Goal: Information Seeking & Learning: Learn about a topic

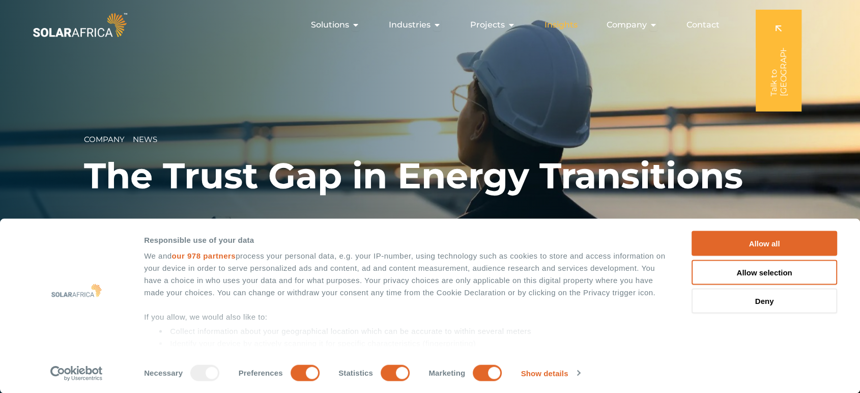
click at [551, 27] on span "Insights" at bounding box center [560, 25] width 33 height 12
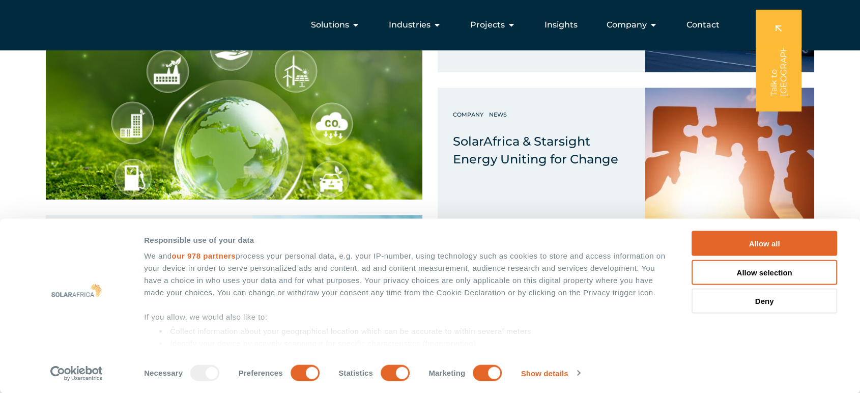
scroll to position [565, 0]
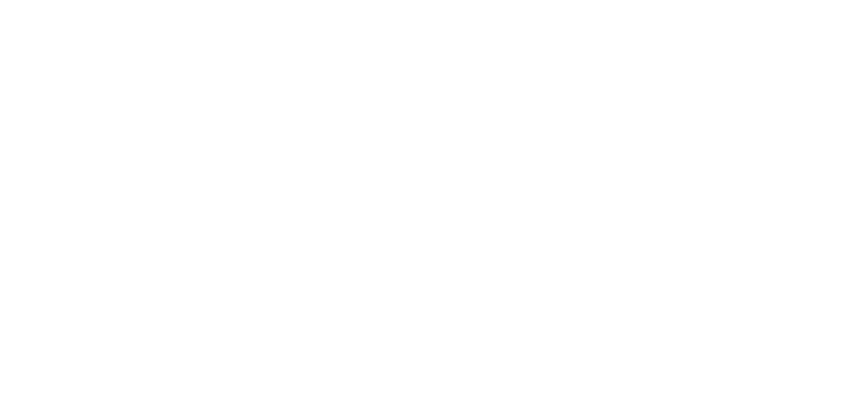
scroll to position [565, 0]
